Goal: Task Accomplishment & Management: Manage account settings

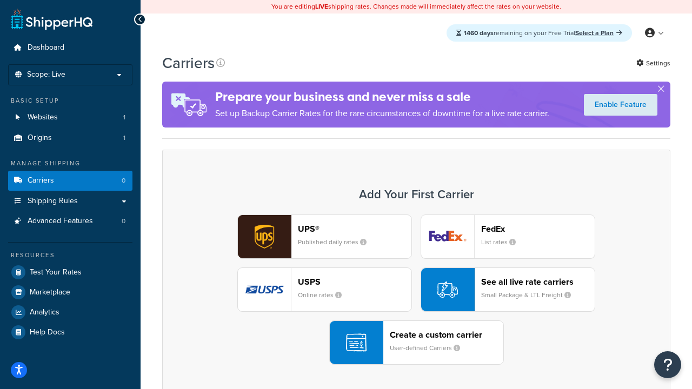
click at [416, 290] on div "UPS® Published daily rates FedEx List rates USPS Online rates See all live rate…" at bounding box center [415, 290] width 485 height 150
click at [538, 229] on header "FedEx" at bounding box center [537, 229] width 113 height 10
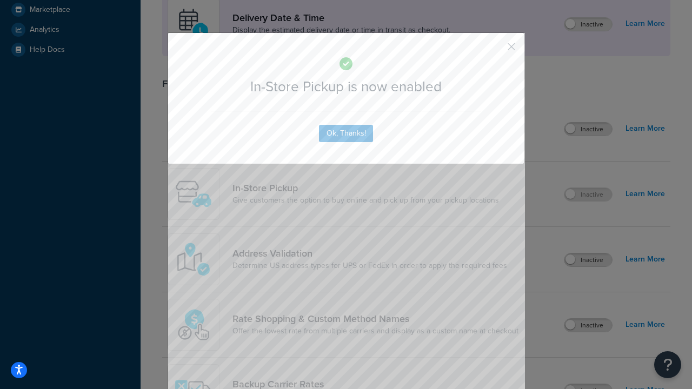
scroll to position [303, 0]
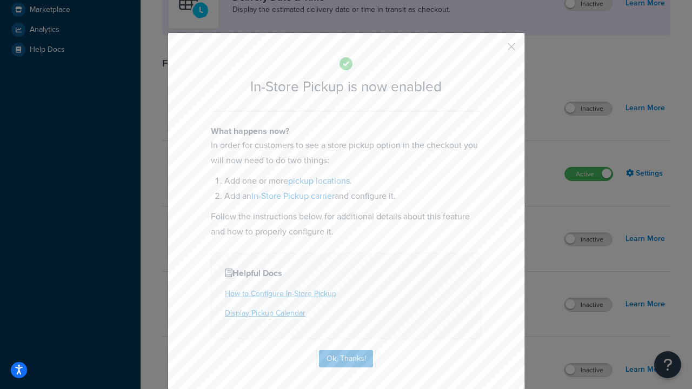
click at [495, 50] on button "button" at bounding box center [495, 50] width 3 height 3
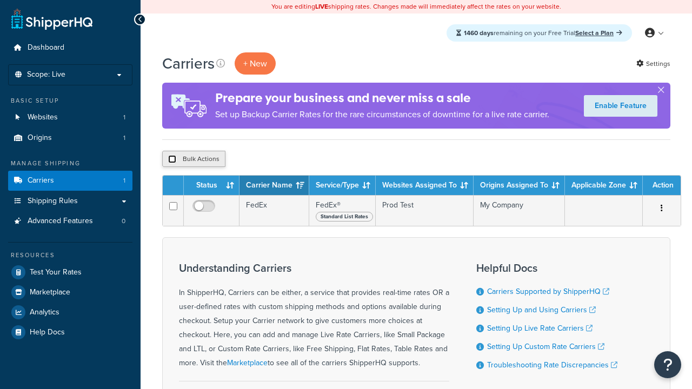
click at [172, 159] on input "checkbox" at bounding box center [172, 159] width 8 height 8
checkbox input "true"
click at [291, 159] on button "Delete" at bounding box center [288, 159] width 37 height 16
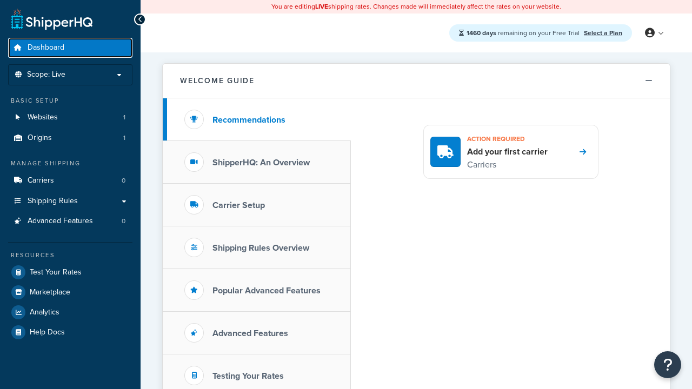
click at [46, 48] on span "Dashboard" at bounding box center [46, 47] width 37 height 9
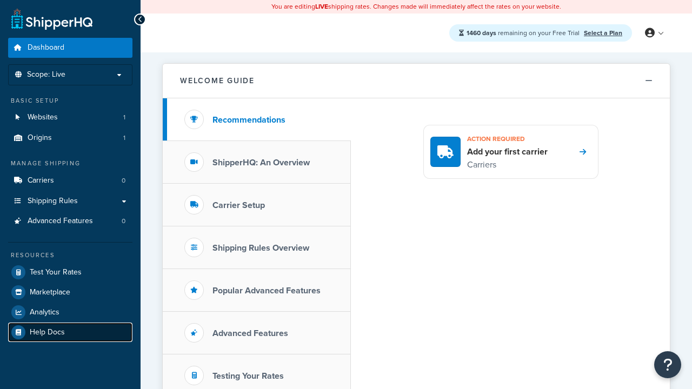
click at [47, 332] on span "Help Docs" at bounding box center [47, 332] width 35 height 9
